Goal: Download file/media

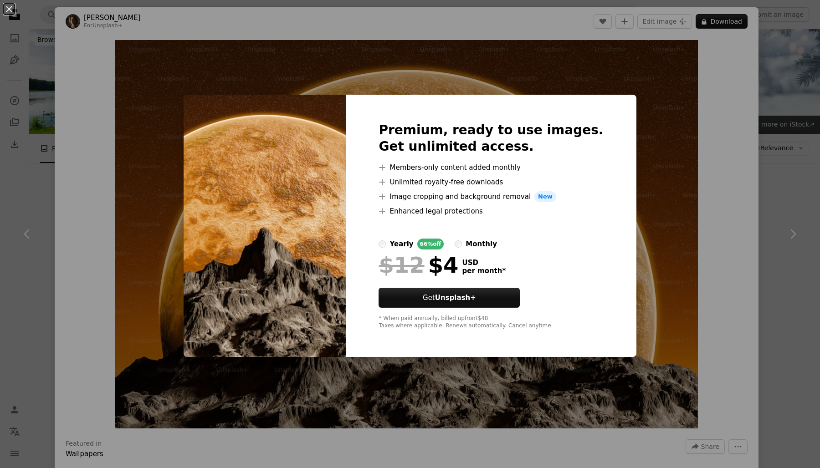
scroll to position [1317, 0]
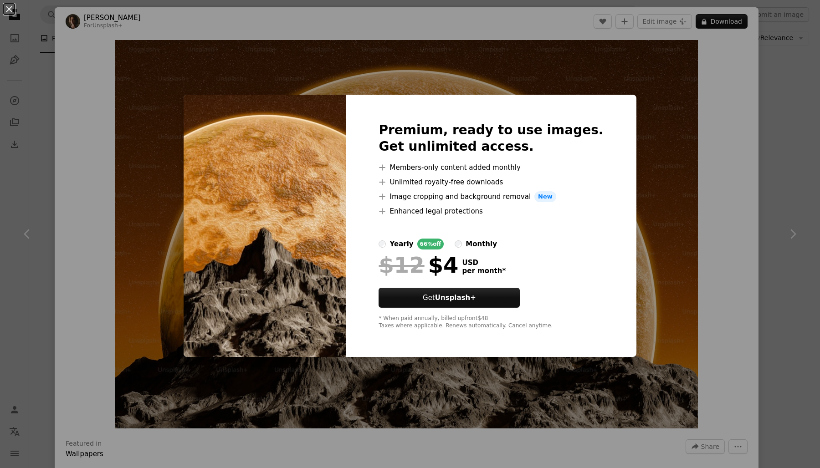
click at [700, 253] on div "An X shape Premium, ready to use images. Get unlimited access. A plus sign Memb…" at bounding box center [410, 234] width 820 height 468
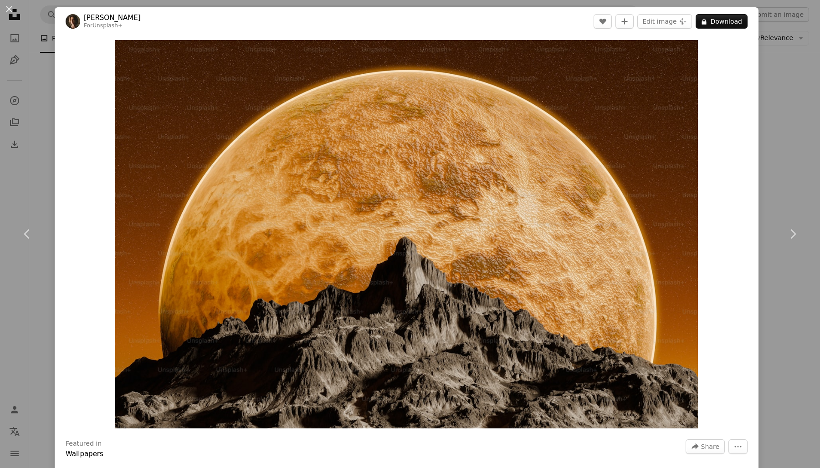
click at [50, 369] on div "An X shape Chevron left Chevron right [PERSON_NAME] For Unsplash+ A heart A plu…" at bounding box center [410, 234] width 820 height 468
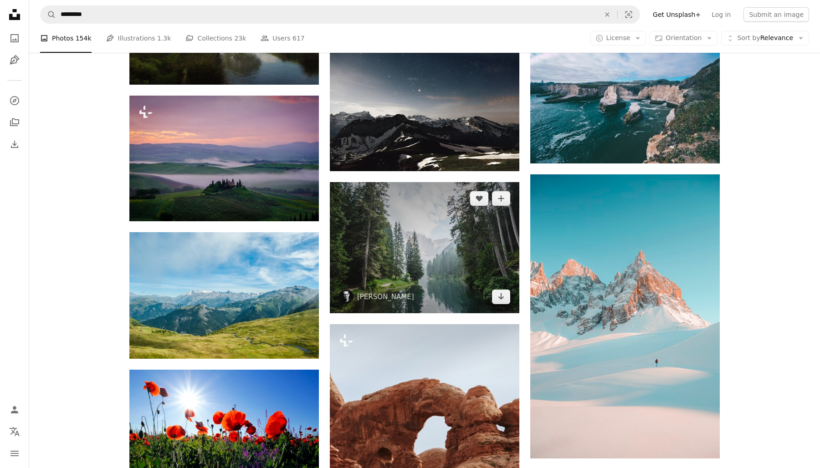
scroll to position [5921, 0]
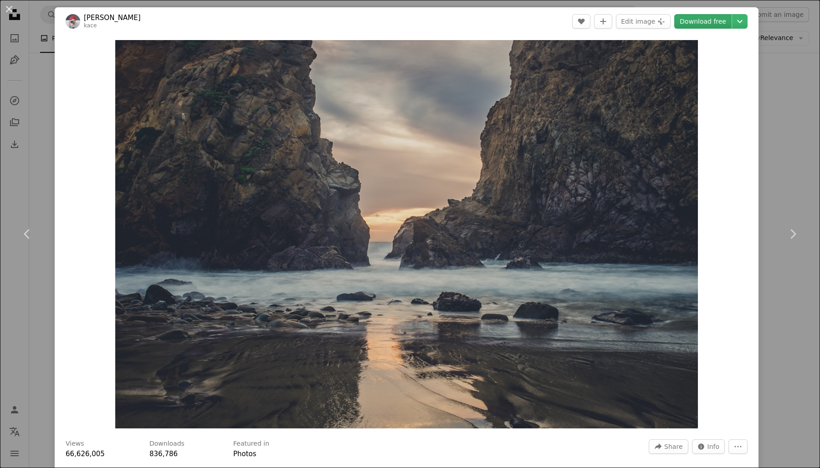
click at [728, 20] on link "Download free" at bounding box center [702, 21] width 57 height 15
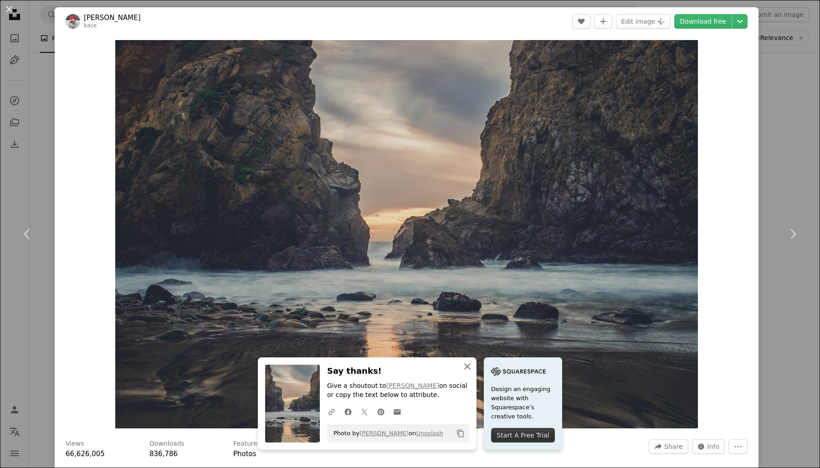
click at [470, 367] on icon "button" at bounding box center [467, 366] width 6 height 6
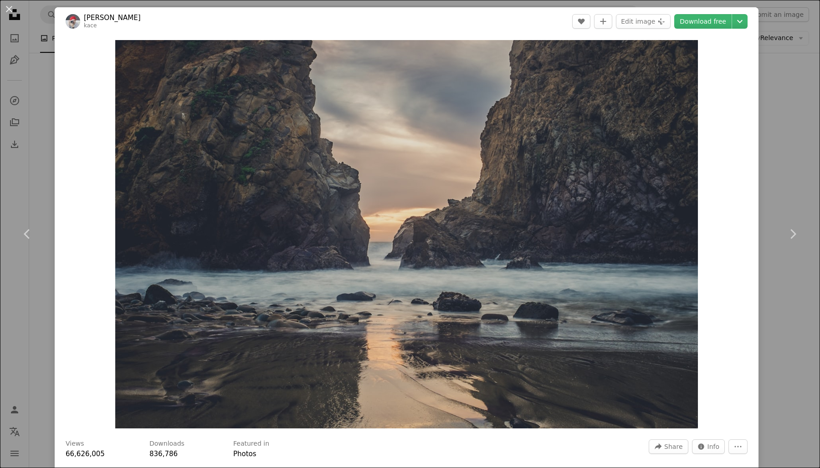
click at [803, 128] on div "An X shape Chevron left Chevron right [PERSON_NAME] kace A heart A plus sign Ed…" at bounding box center [410, 234] width 820 height 468
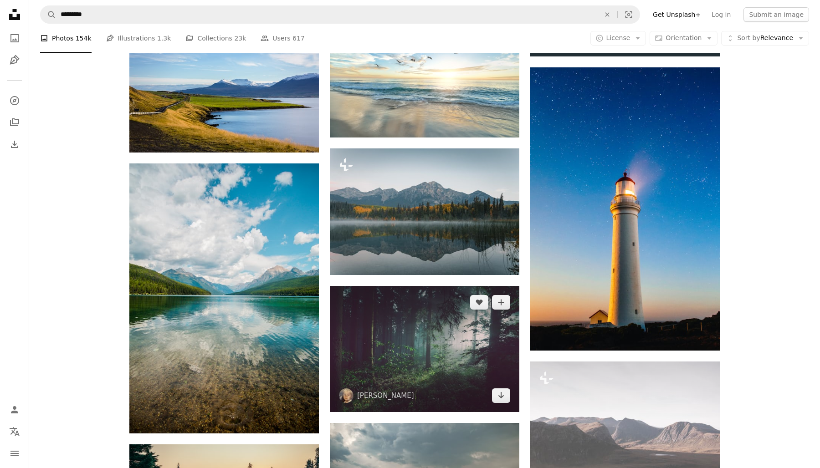
scroll to position [9295, 0]
